Goal: Task Accomplishment & Management: Manage account settings

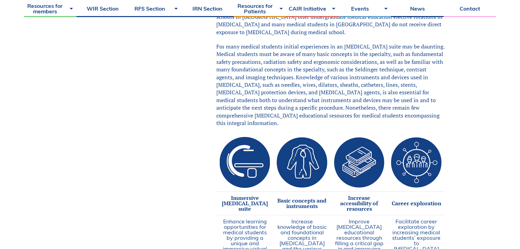
scroll to position [96, 0]
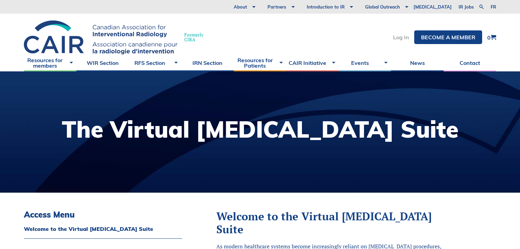
click at [400, 36] on link "Log In" at bounding box center [401, 36] width 16 height 5
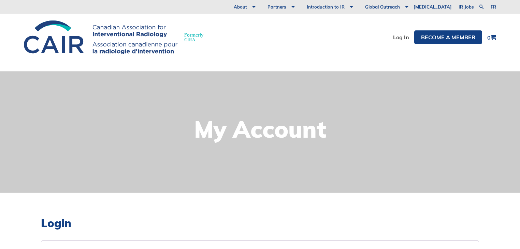
scroll to position [82, 0]
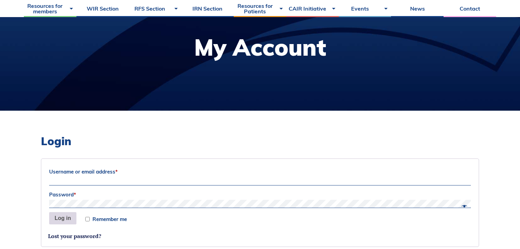
type input "Siri"
click at [53, 218] on button "Log in" at bounding box center [62, 218] width 27 height 12
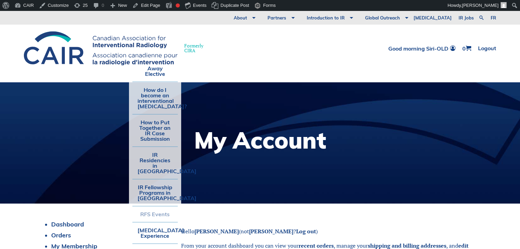
scroll to position [55, 0]
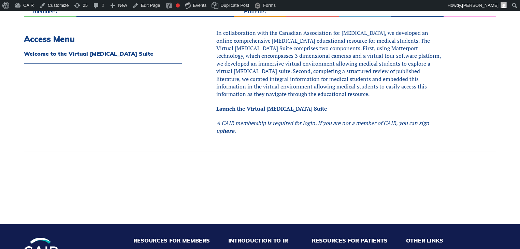
scroll to position [517, 0]
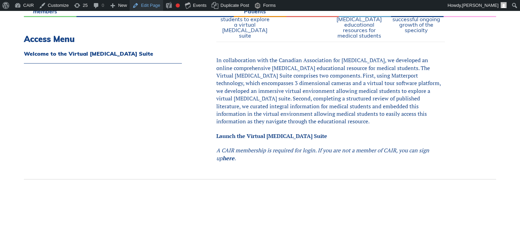
click at [148, 5] on link "Edit Page" at bounding box center [146, 5] width 33 height 11
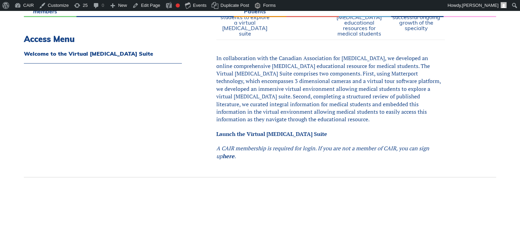
scroll to position [464, 0]
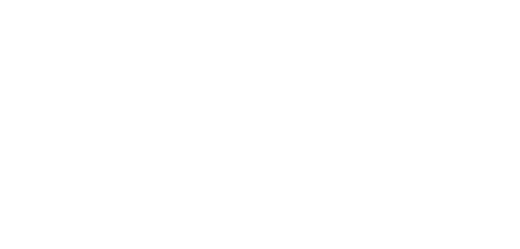
scroll to position [464, 0]
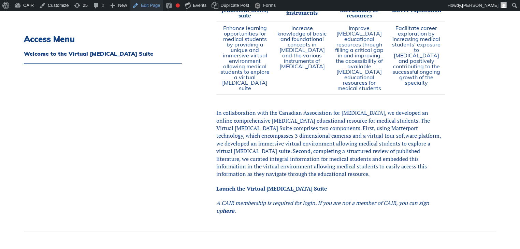
click at [148, 4] on link "Edit Page" at bounding box center [146, 5] width 33 height 11
